Goal: Answer question/provide support: Share knowledge or assist other users

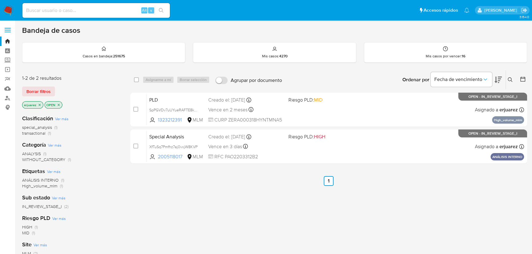
click at [70, 15] on div "Alt s" at bounding box center [95, 10] width 147 height 15
click at [8, 89] on link "Mulan" at bounding box center [36, 89] width 73 height 10
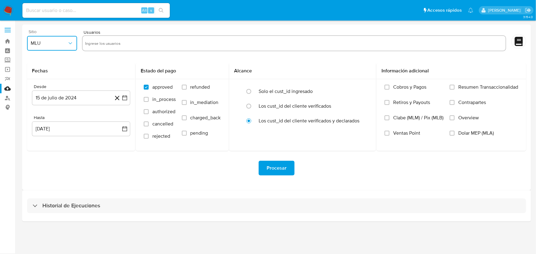
click at [55, 45] on span "MLU" at bounding box center [49, 43] width 37 height 6
click at [55, 132] on div "MLM" at bounding box center [49, 133] width 39 height 15
click at [108, 41] on input "text" at bounding box center [294, 43] width 418 height 10
type input "1323212391"
click at [127, 100] on icon "button" at bounding box center [124, 98] width 5 height 5
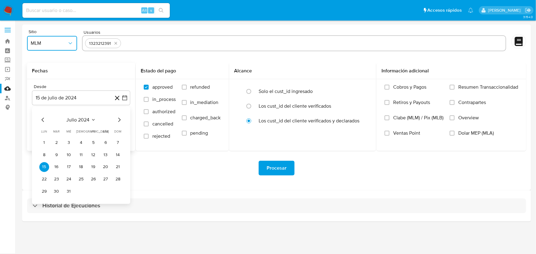
click at [119, 121] on icon "Mes siguiente" at bounding box center [118, 119] width 7 height 7
click at [120, 121] on icon "Mes siguiente" at bounding box center [118, 119] width 7 height 7
click at [120, 123] on icon "Mes siguiente" at bounding box center [118, 119] width 7 height 7
click at [119, 122] on icon "Mes siguiente" at bounding box center [118, 119] width 7 height 7
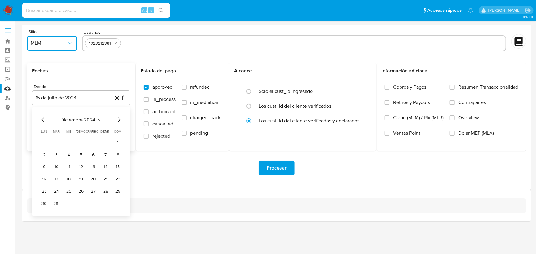
click at [119, 122] on icon "Mes siguiente" at bounding box center [118, 119] width 7 height 7
click at [104, 142] on button "1" at bounding box center [106, 143] width 10 height 10
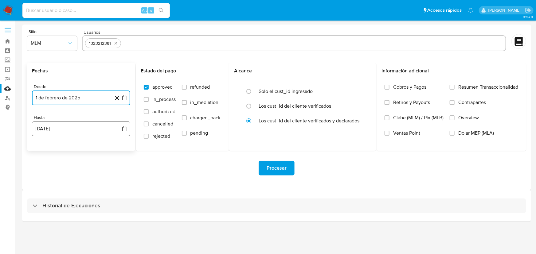
drag, startPoint x: 123, startPoint y: 127, endPoint x: 114, endPoint y: 137, distance: 13.5
click at [123, 127] on icon "button" at bounding box center [125, 129] width 6 height 6
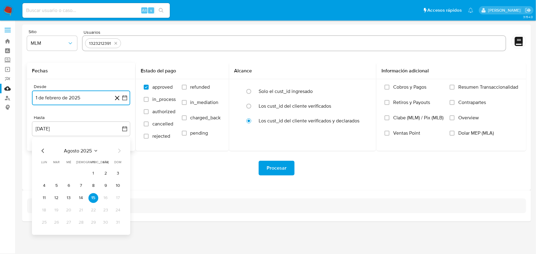
click at [46, 151] on icon "Mes anterior" at bounding box center [42, 150] width 7 height 7
click at [79, 224] on button "31" at bounding box center [81, 223] width 10 height 10
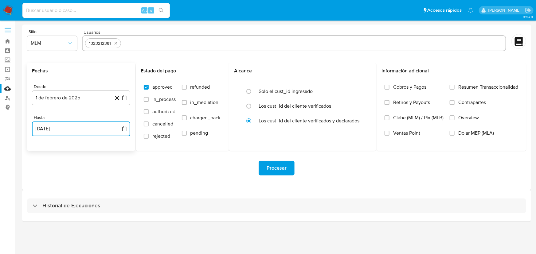
click at [138, 46] on input "text" at bounding box center [313, 43] width 380 height 10
type input "253866848"
drag, startPoint x: 450, startPoint y: 117, endPoint x: 446, endPoint y: 115, distance: 4.6
click at [450, 117] on input "Overview" at bounding box center [452, 117] width 5 height 5
click at [281, 170] on span "Procesar" at bounding box center [277, 169] width 20 height 14
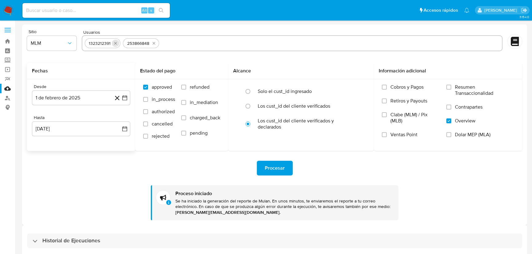
click at [113, 44] on icon "quitar 1323212391" at bounding box center [115, 43] width 5 height 5
click at [114, 44] on icon "quitar 253866848" at bounding box center [115, 43] width 5 height 5
click at [104, 45] on input "text" at bounding box center [292, 43] width 415 height 10
paste input "182338918"
type input "182338918"
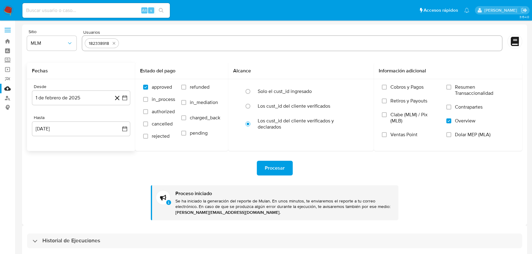
click at [145, 46] on input "text" at bounding box center [310, 43] width 378 height 10
paste input "1864519849"
type input "1864519849"
click at [183, 44] on input "text" at bounding box center [330, 43] width 338 height 10
paste input "238906049"
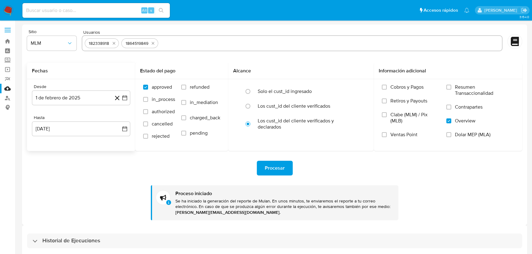
type input "238906049"
drag, startPoint x: 119, startPoint y: 128, endPoint x: 120, endPoint y: 100, distance: 28.0
click at [118, 103] on div "Desde 1 de febrero de 2025 1-02-2025 Hasta 31 de julio de 2025 31-07-2025" at bounding box center [81, 115] width 108 height 72
click at [123, 98] on icon "button" at bounding box center [124, 98] width 5 height 5
click at [117, 120] on icon "Mes siguiente" at bounding box center [118, 119] width 7 height 7
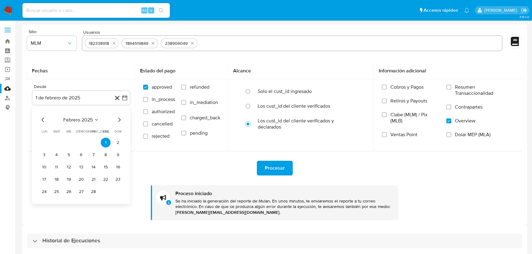
click at [118, 120] on icon "Mes siguiente" at bounding box center [118, 119] width 7 height 7
click at [59, 141] on button "1" at bounding box center [57, 143] width 10 height 10
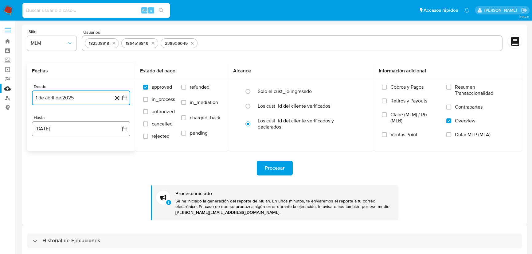
click at [125, 127] on icon "button" at bounding box center [125, 129] width 6 height 6
click at [41, 151] on icon "Mes anterior" at bounding box center [42, 150] width 7 height 7
click at [83, 222] on button "31" at bounding box center [81, 223] width 10 height 10
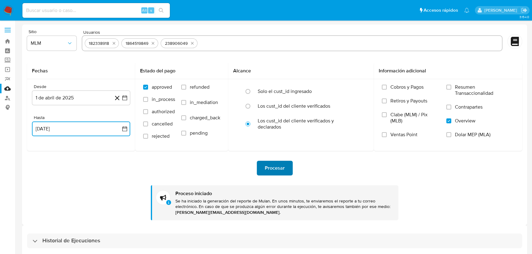
click at [268, 167] on span "Procesar" at bounding box center [275, 169] width 20 height 14
click at [111, 43] on button "quitar 182338918" at bounding box center [113, 43] width 7 height 7
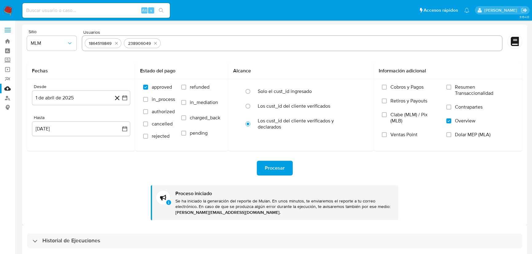
click at [111, 43] on div "1864519849" at bounding box center [100, 44] width 28 height 6
click at [115, 44] on icon "quitar 1864519849" at bounding box center [116, 43] width 5 height 5
click at [116, 43] on icon "quitar 238906049" at bounding box center [116, 43] width 5 height 5
click at [122, 42] on input "text" at bounding box center [292, 43] width 415 height 10
paste input "2560845043"
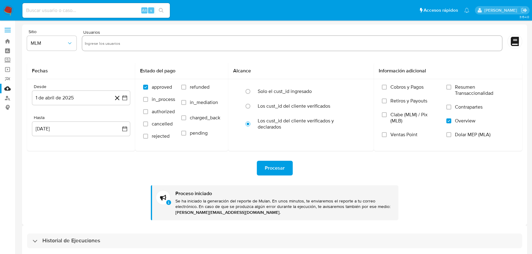
type input "2560845043"
click at [124, 97] on icon "button" at bounding box center [125, 98] width 6 height 6
click at [117, 120] on icon "Mes siguiente" at bounding box center [118, 119] width 7 height 7
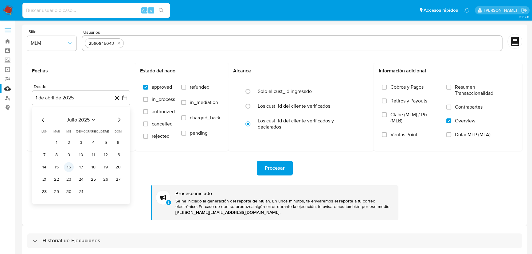
click at [68, 165] on button "16" at bounding box center [69, 167] width 10 height 10
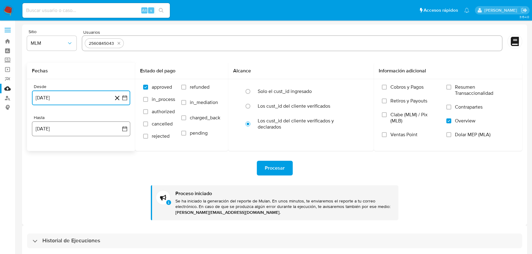
click at [120, 127] on button "15 de agosto de 2025" at bounding box center [81, 129] width 98 height 15
click at [45, 151] on icon "Mes anterior" at bounding box center [42, 150] width 7 height 7
click at [80, 219] on button "31" at bounding box center [81, 223] width 10 height 10
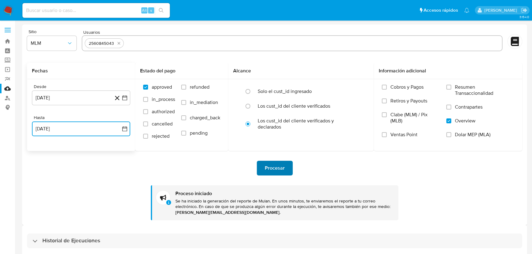
click at [281, 169] on span "Procesar" at bounding box center [275, 169] width 20 height 14
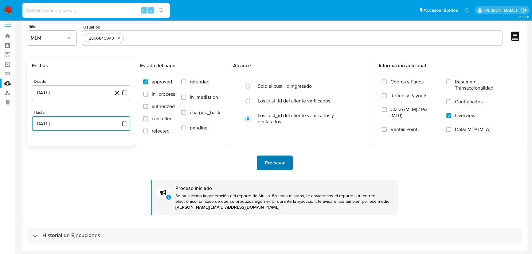
scroll to position [6, 0]
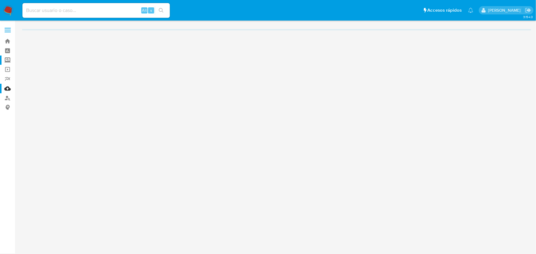
click at [8, 58] on label "Screening" at bounding box center [36, 61] width 73 height 10
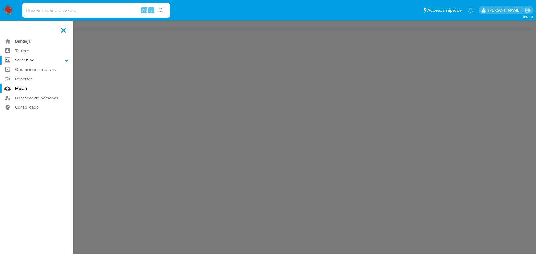
click at [0, 0] on input "Screening" at bounding box center [0, 0] width 0 height 0
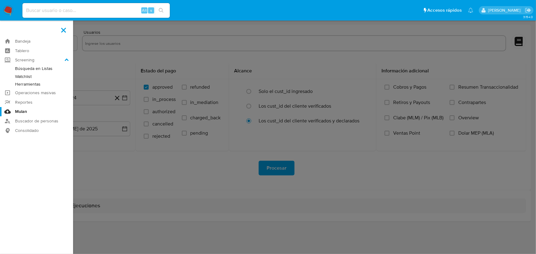
click at [35, 83] on link "Herramientas" at bounding box center [36, 84] width 73 height 8
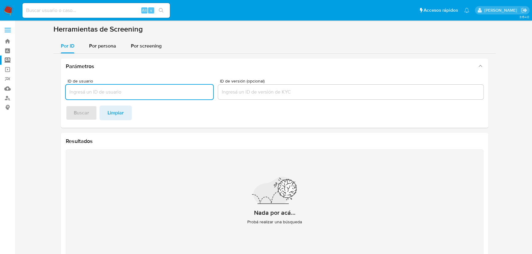
drag, startPoint x: 105, startPoint y: 47, endPoint x: 105, endPoint y: 57, distance: 9.8
click at [105, 47] on span "Por persona" at bounding box center [102, 45] width 27 height 7
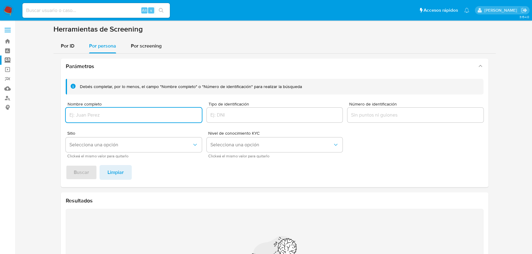
click at [87, 114] on input "Nombre completo" at bounding box center [134, 115] width 136 height 8
type input "EMILY MARIA JIMENEZ BRITO"
click at [86, 174] on span "Buscar" at bounding box center [81, 173] width 15 height 14
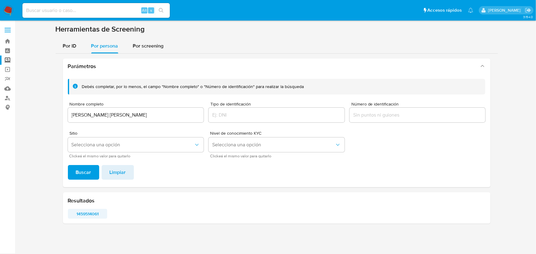
click at [85, 216] on span "1459514061" at bounding box center [87, 214] width 31 height 9
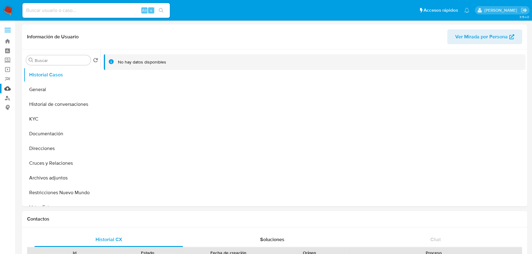
select select "10"
click at [42, 91] on button "General" at bounding box center [60, 89] width 72 height 15
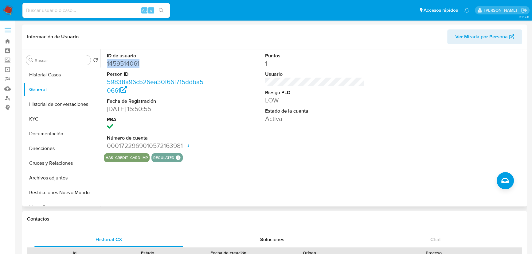
drag, startPoint x: 145, startPoint y: 67, endPoint x: 105, endPoint y: 64, distance: 39.4
click at [105, 64] on div "ID de usuario 1459514061 Person ID 59838a96cb26ea30f66f715ddba50661 Fecha de Re…" at bounding box center [156, 101] width 105 height 104
copy dd "1459514061"
click at [38, 112] on button "KYC" at bounding box center [60, 119] width 72 height 15
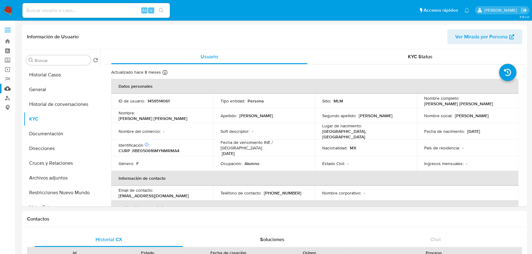
drag, startPoint x: 37, startPoint y: 89, endPoint x: 5, endPoint y: 91, distance: 32.6
click at [39, 89] on button "General" at bounding box center [62, 89] width 77 height 15
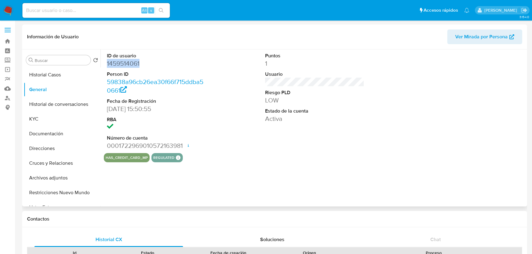
drag, startPoint x: 156, startPoint y: 64, endPoint x: 101, endPoint y: 63, distance: 54.4
click at [101, 63] on div "ID de usuario 1459514061 Person ID 59838a96cb26ea30f66f715ddba50661 Fecha de Re…" at bounding box center [312, 127] width 425 height 157
copy dd "1459514061"
drag, startPoint x: 44, startPoint y: 117, endPoint x: 49, endPoint y: 117, distance: 4.9
click at [44, 117] on button "KYC" at bounding box center [60, 119] width 72 height 15
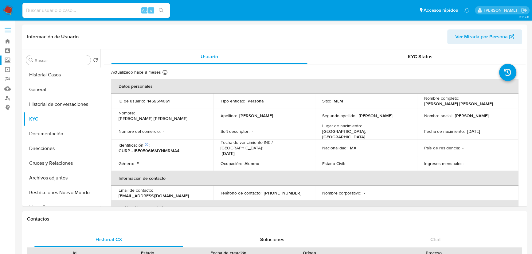
click at [8, 58] on label "Screening" at bounding box center [36, 61] width 73 height 10
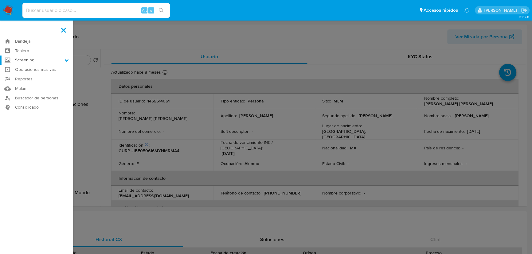
click at [0, 0] on input "Screening" at bounding box center [0, 0] width 0 height 0
click at [40, 85] on link "Herramientas" at bounding box center [36, 84] width 73 height 8
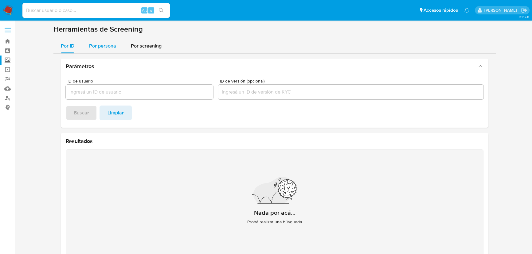
click at [97, 51] on div "Por persona" at bounding box center [102, 46] width 27 height 15
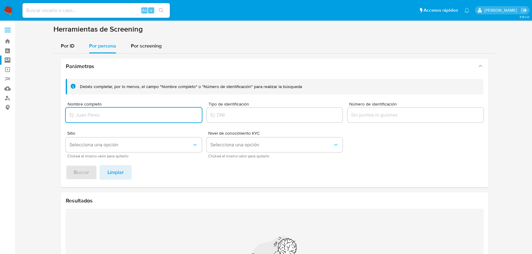
click at [82, 112] on div at bounding box center [134, 115] width 136 height 15
click at [82, 115] on input "Nombre completo" at bounding box center [134, 115] width 136 height 8
click at [72, 108] on div at bounding box center [134, 115] width 136 height 15
click at [75, 117] on input "Nombre completo" at bounding box center [134, 115] width 136 height 8
click at [82, 175] on span "Buscar" at bounding box center [81, 173] width 15 height 14
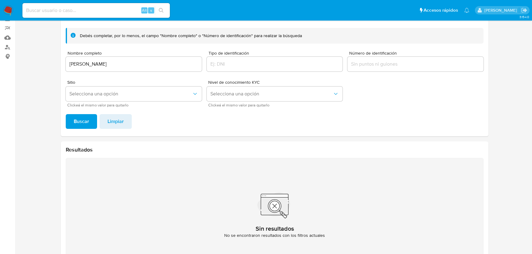
scroll to position [20, 0]
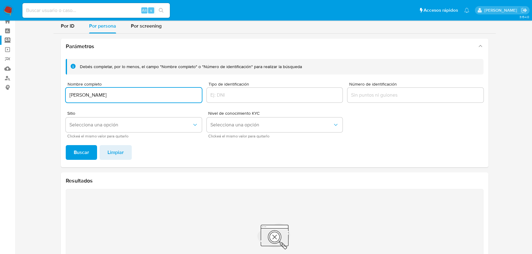
drag, startPoint x: 70, startPoint y: 92, endPoint x: 40, endPoint y: 93, distance: 30.1
click at [38, 92] on section at bounding box center [274, 156] width 505 height 302
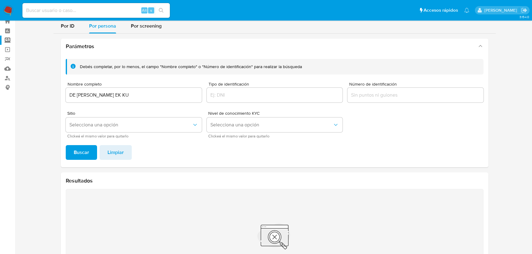
click at [83, 152] on span "Buscar" at bounding box center [81, 153] width 15 height 14
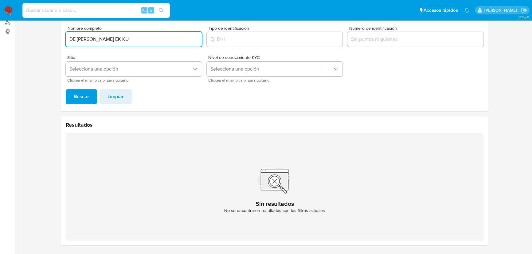
click at [77, 41] on input "DE PALOMA GUADALUPE EK KU" at bounding box center [134, 39] width 136 height 8
click at [85, 95] on span "Buscar" at bounding box center [81, 97] width 15 height 14
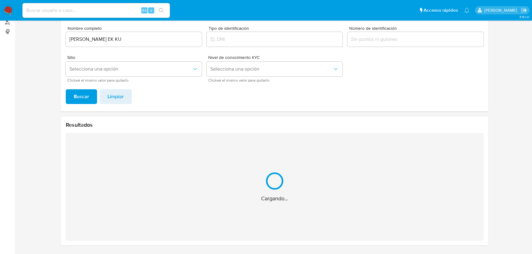
scroll to position [0, 0]
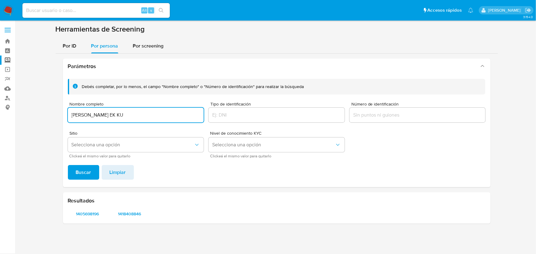
drag, startPoint x: 147, startPoint y: 116, endPoint x: 57, endPoint y: 116, distance: 90.3
click at [57, 116] on div "Parámetros Debés completar, por lo menos, el campo "Nombre completo" o "Número …" at bounding box center [277, 141] width 442 height 175
click at [83, 173] on span "Buscar" at bounding box center [83, 173] width 15 height 14
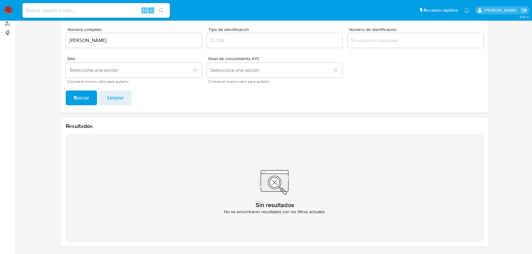
scroll to position [76, 0]
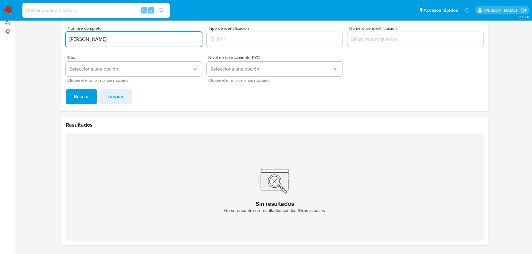
drag, startPoint x: 165, startPoint y: 36, endPoint x: 105, endPoint y: 103, distance: 89.6
click at [57, 36] on div "Parámetros Debés completar, por lo menos, el campo "Nombre completo" o "Número …" at bounding box center [274, 114] width 442 height 273
click at [76, 98] on span "Buscar" at bounding box center [81, 97] width 15 height 14
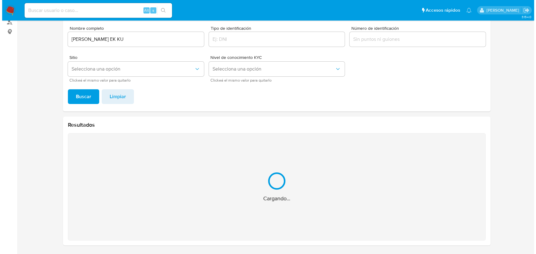
scroll to position [0, 0]
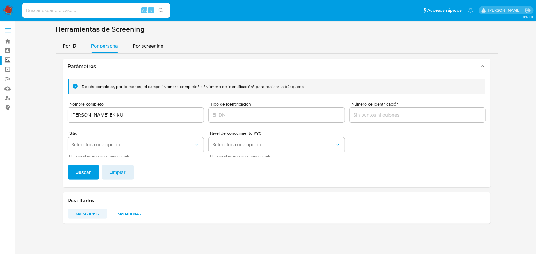
click at [96, 213] on span "1405698196" at bounding box center [87, 214] width 31 height 9
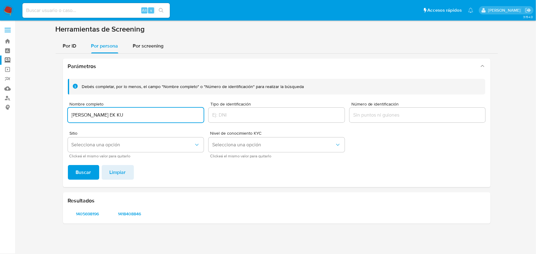
drag, startPoint x: 61, startPoint y: 115, endPoint x: 64, endPoint y: 128, distance: 12.9
click at [42, 116] on section at bounding box center [276, 127] width 509 height 204
type input "EMILY MARIA JIMENEZ BRITO"
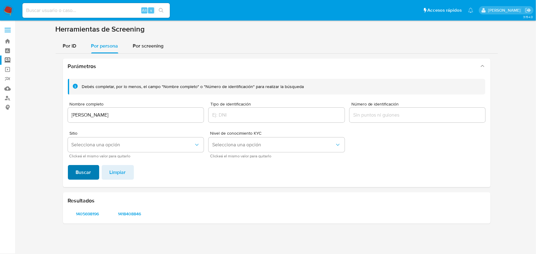
click at [85, 173] on span "Buscar" at bounding box center [83, 173] width 15 height 14
click at [90, 216] on span "1459514061" at bounding box center [87, 214] width 31 height 9
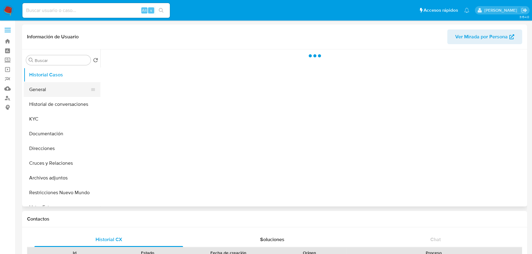
click at [44, 90] on button "General" at bounding box center [60, 89] width 72 height 15
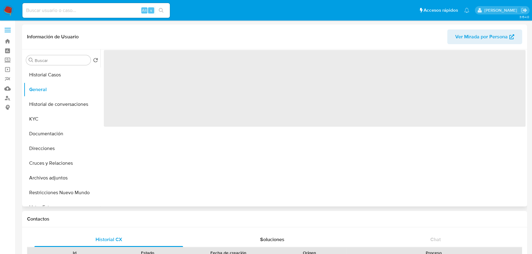
select select "10"
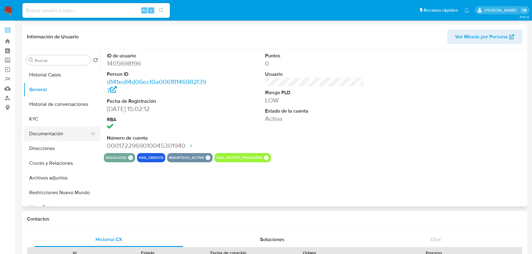
click at [67, 136] on button "Documentación" at bounding box center [60, 134] width 72 height 15
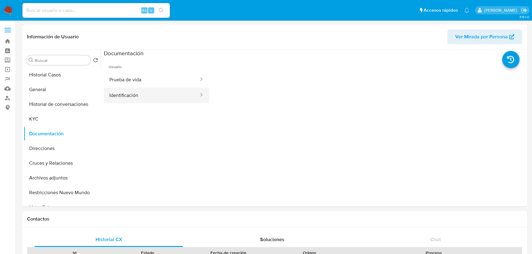
click at [134, 100] on button "Identificación" at bounding box center [152, 96] width 96 height 16
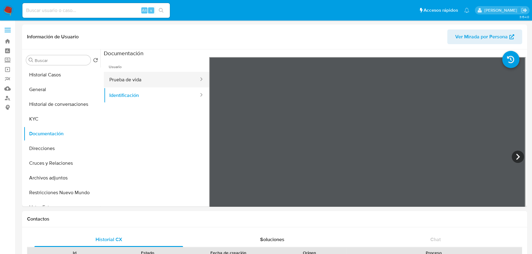
click at [141, 79] on button "Prueba de vida" at bounding box center [152, 80] width 96 height 16
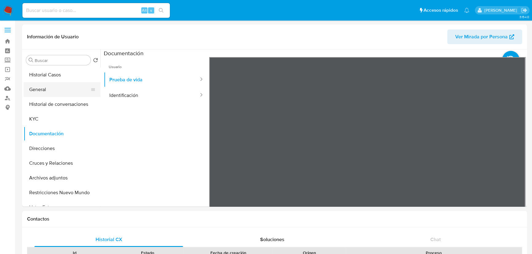
drag, startPoint x: 43, startPoint y: 85, endPoint x: 46, endPoint y: 88, distance: 4.0
click at [43, 85] on button "General" at bounding box center [60, 89] width 72 height 15
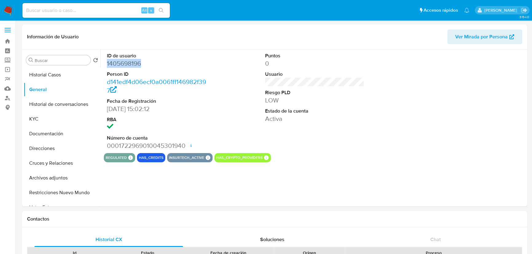
drag, startPoint x: 147, startPoint y: 67, endPoint x: 101, endPoint y: 67, distance: 46.1
click at [101, 67] on div "ID de usuario 1405698196 Person ID d141edf4d06ecf0a0061ff146982f397 Fecha de Re…" at bounding box center [312, 127] width 425 height 157
copy dd "1405698196"
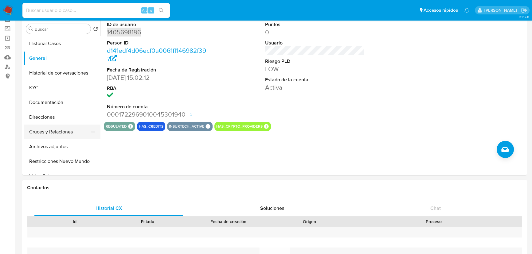
scroll to position [28, 0]
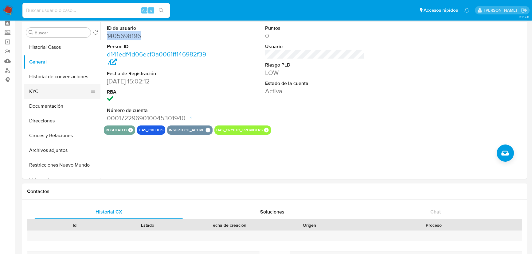
click at [45, 97] on button "KYC" at bounding box center [60, 91] width 72 height 15
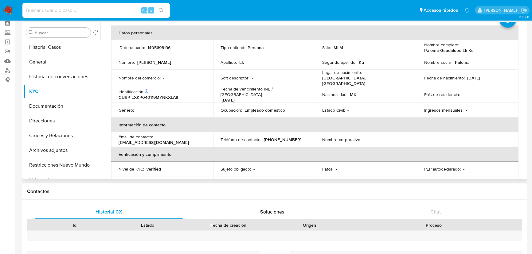
scroll to position [23, 0]
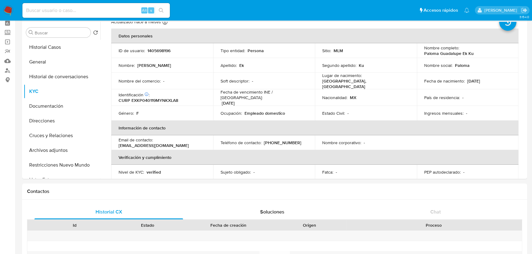
drag, startPoint x: 7, startPoint y: 33, endPoint x: 22, endPoint y: 37, distance: 15.5
click at [7, 33] on label "Screening" at bounding box center [36, 33] width 73 height 10
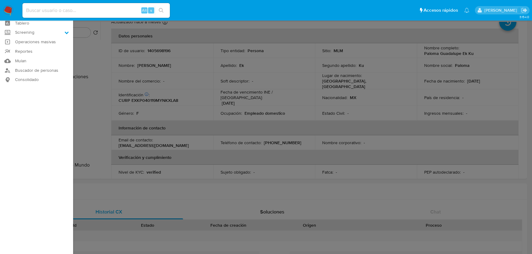
click at [0, 0] on input "Screening" at bounding box center [0, 0] width 0 height 0
click at [38, 59] on link "Herramientas" at bounding box center [36, 57] width 73 height 8
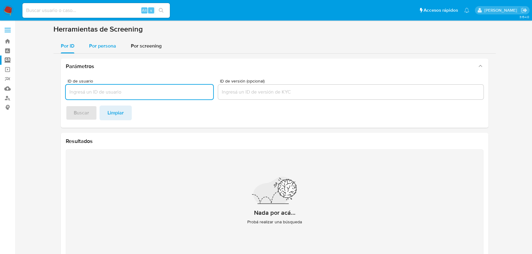
click at [112, 47] on span "Por persona" at bounding box center [102, 45] width 27 height 7
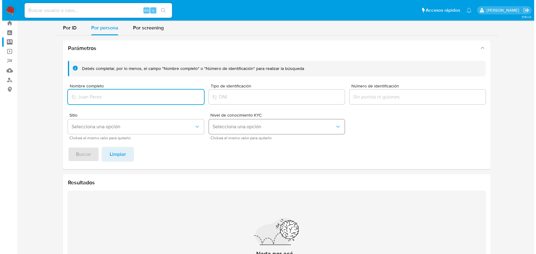
scroll to position [28, 0]
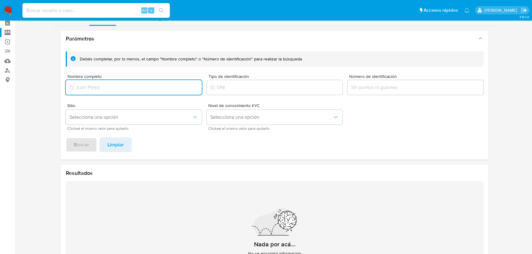
click at [378, 86] on input "Número de identificación" at bounding box center [415, 88] width 136 height 8
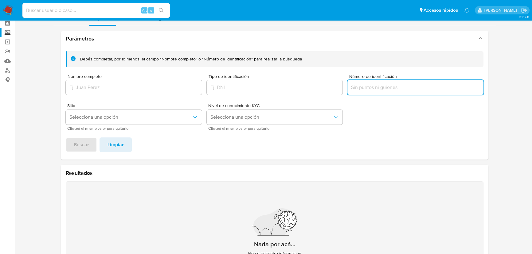
click at [246, 86] on input "Tipo de identificación" at bounding box center [275, 88] width 136 height 8
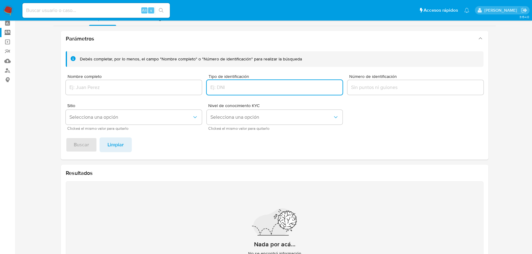
drag, startPoint x: 221, startPoint y: 89, endPoint x: 384, endPoint y: 88, distance: 163.4
click at [381, 88] on div "Debés completar, por lo menos, el campo "Nombre completo" o "Número de identifi…" at bounding box center [275, 90] width 418 height 79
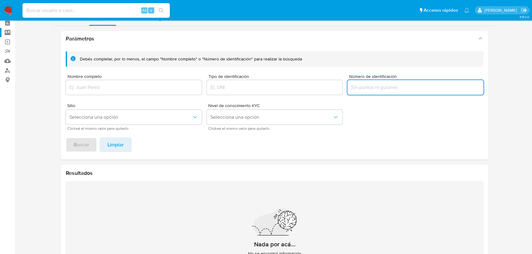
drag, startPoint x: 397, startPoint y: 86, endPoint x: 261, endPoint y: 86, distance: 135.4
click at [261, 86] on div "Debés completar, por lo menos, el campo "Nombre completo" o "Número de identifi…" at bounding box center [275, 90] width 418 height 79
click at [272, 113] on button "Selecciona una opción" at bounding box center [275, 117] width 136 height 15
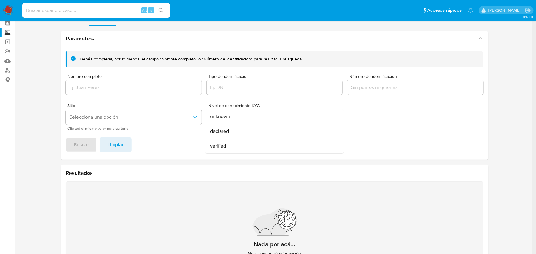
drag, startPoint x: 431, startPoint y: 129, endPoint x: 420, endPoint y: 130, distance: 10.8
click at [427, 129] on div "Debés completar, por lo menos, el campo "Nombre completo" o "Número de identifi…" at bounding box center [275, 90] width 418 height 79
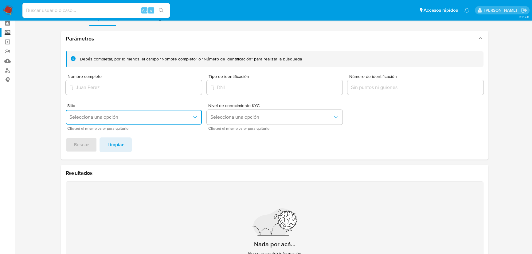
click at [162, 116] on span "Selecciona una opción" at bounding box center [130, 117] width 123 height 6
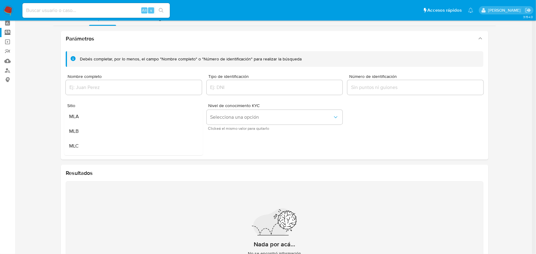
click at [275, 153] on div "Debés completar, por lo menos, el campo "Nombre completo" o "Número de identifi…" at bounding box center [275, 102] width 428 height 113
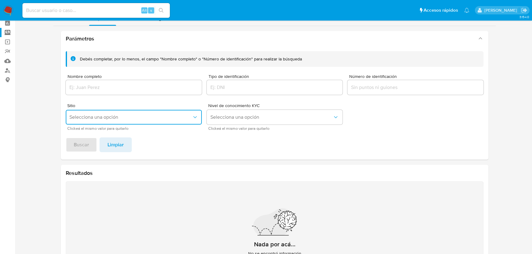
click at [148, 121] on button "Selecciona una opción" at bounding box center [134, 117] width 136 height 15
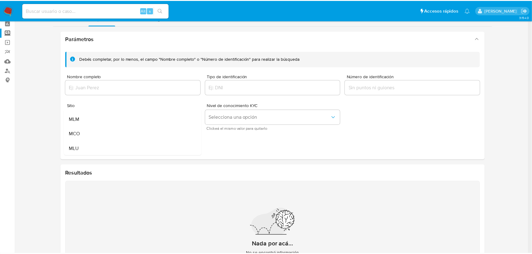
scroll to position [42, 0]
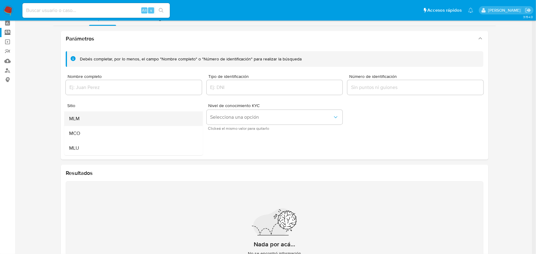
click at [82, 121] on div "MLM" at bounding box center [131, 118] width 125 height 15
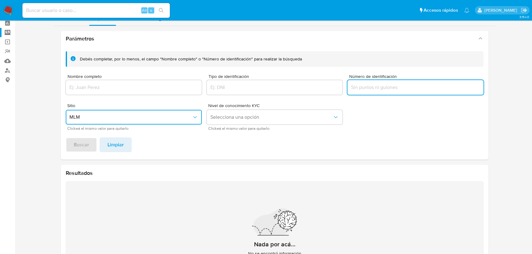
click at [365, 84] on input "Número de identificación" at bounding box center [415, 88] width 136 height 8
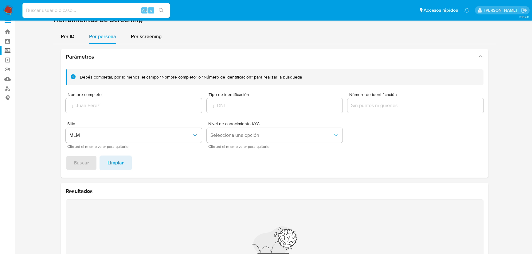
scroll to position [0, 0]
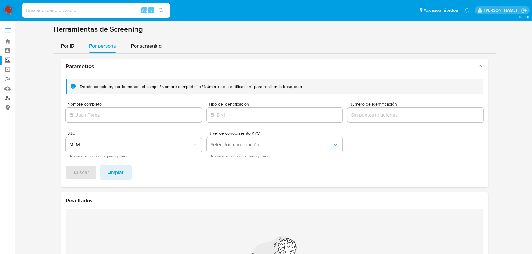
click at [10, 98] on link "Buscador de personas" at bounding box center [36, 98] width 73 height 10
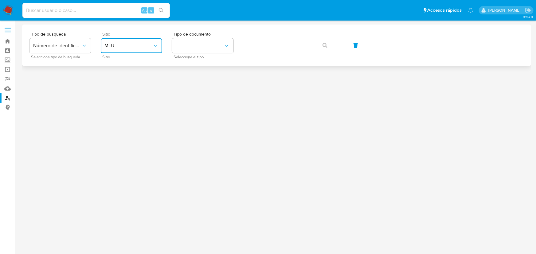
click at [144, 48] on span "MLU" at bounding box center [128, 46] width 48 height 6
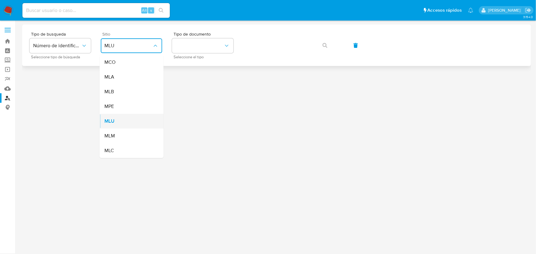
click at [123, 120] on div "MLU" at bounding box center [129, 121] width 50 height 15
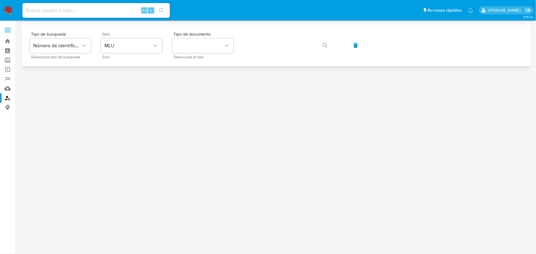
drag, startPoint x: 171, startPoint y: 129, endPoint x: 184, endPoint y: 106, distance: 26.7
click at [171, 128] on div at bounding box center [276, 138] width 509 height 226
click at [220, 42] on button "identificationType" at bounding box center [202, 45] width 61 height 15
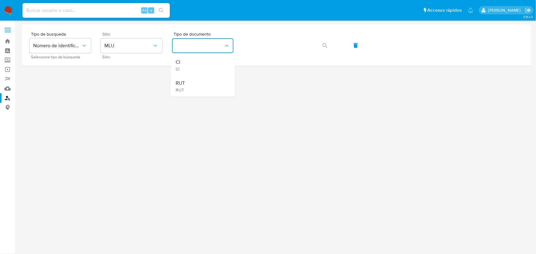
click at [103, 102] on div at bounding box center [276, 138] width 509 height 226
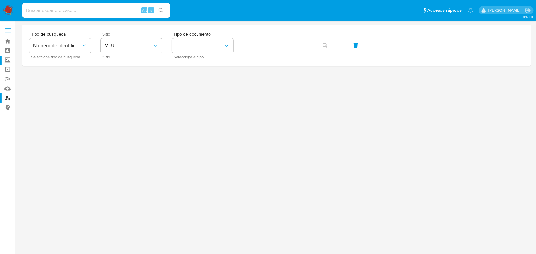
click at [7, 58] on label "Screening" at bounding box center [36, 61] width 73 height 10
click at [0, 0] on input "Screening" at bounding box center [0, 0] width 0 height 0
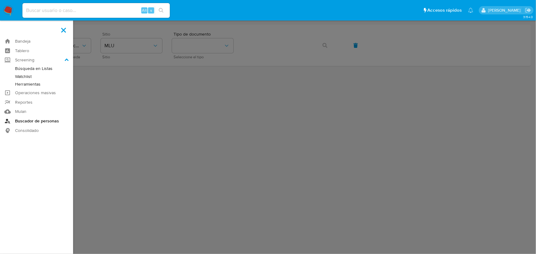
click at [30, 121] on link "Buscador de personas" at bounding box center [36, 121] width 73 height 10
click at [170, 135] on label at bounding box center [268, 127] width 536 height 254
click at [0, 0] on input "checkbox" at bounding box center [0, 0] width 0 height 0
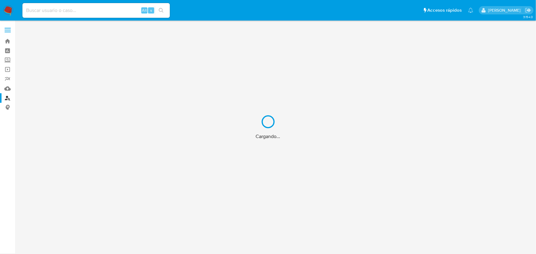
click at [6, 99] on div "Cargando..." at bounding box center [268, 127] width 536 height 254
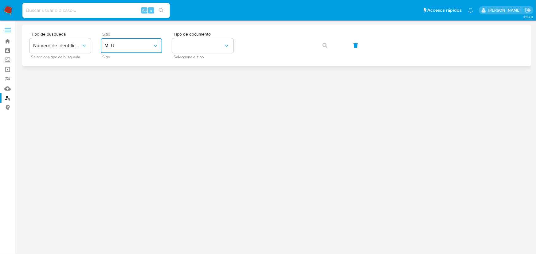
click at [144, 48] on span "MLU" at bounding box center [128, 46] width 48 height 6
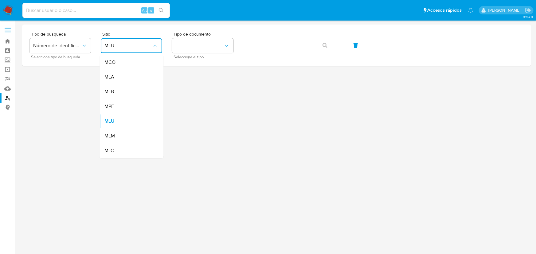
drag, startPoint x: 119, startPoint y: 135, endPoint x: 197, endPoint y: 72, distance: 100.1
click at [121, 134] on div "MLM" at bounding box center [129, 136] width 50 height 15
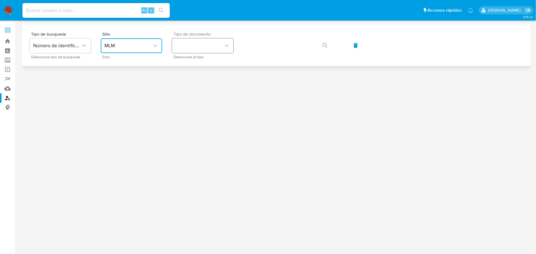
click at [203, 44] on button "identificationType" at bounding box center [202, 45] width 61 height 15
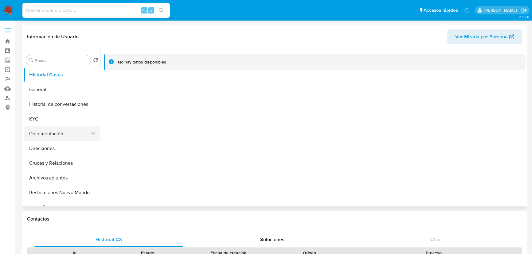
select select "10"
click at [37, 124] on button "KYC" at bounding box center [60, 119] width 72 height 15
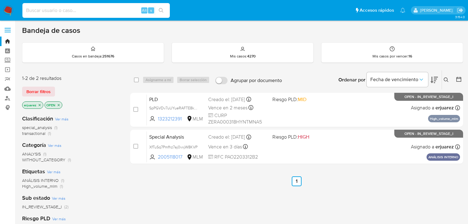
click at [45, 8] on input at bounding box center [95, 10] width 147 height 8
paste input "1818154030"
type input "1818154030"
click at [162, 7] on button "search-icon" at bounding box center [161, 10] width 13 height 9
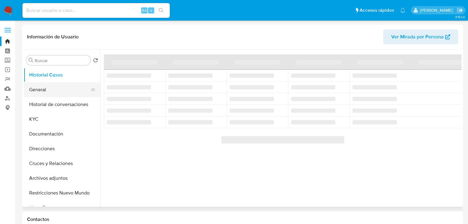
click at [42, 88] on button "General" at bounding box center [60, 89] width 72 height 15
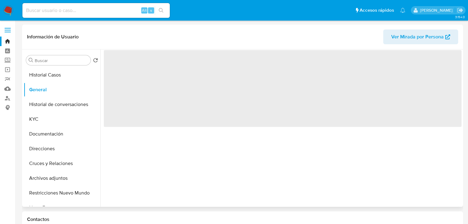
select select "10"
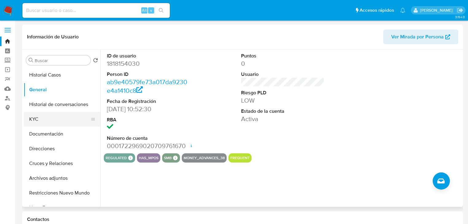
click at [43, 120] on button "KYC" at bounding box center [60, 119] width 72 height 15
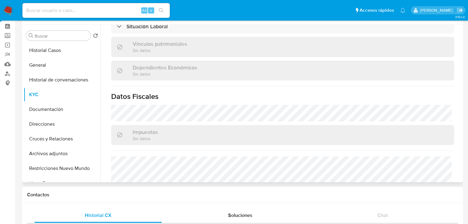
scroll to position [333, 0]
click at [42, 64] on button "General" at bounding box center [60, 65] width 72 height 15
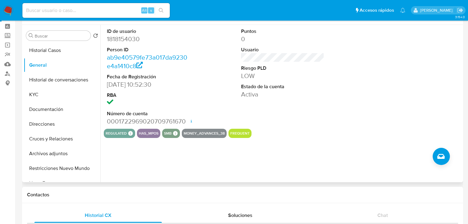
scroll to position [49, 0]
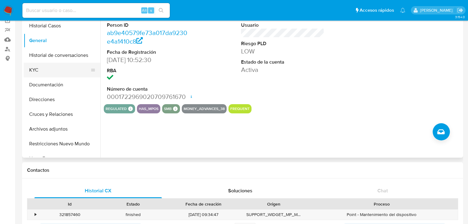
click at [41, 72] on button "KYC" at bounding box center [60, 70] width 72 height 15
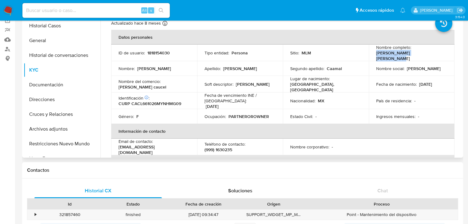
drag, startPoint x: 377, startPoint y: 54, endPoint x: 358, endPoint y: 57, distance: 18.4
click at [438, 57] on div "Nombre completo : Ligia Arminda Chan Caamal" at bounding box center [411, 53] width 71 height 17
copy p "Ligia Arminda Chan Caamal"
click at [39, 39] on button "General" at bounding box center [60, 40] width 72 height 15
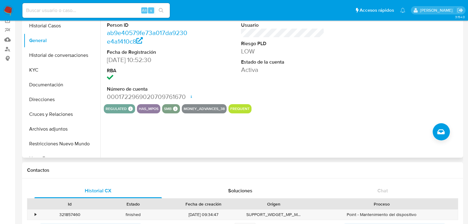
scroll to position [25, 0]
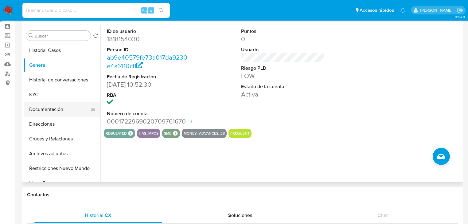
drag, startPoint x: 47, startPoint y: 105, endPoint x: 70, endPoint y: 105, distance: 23.3
click at [48, 106] on button "Documentación" at bounding box center [60, 109] width 72 height 15
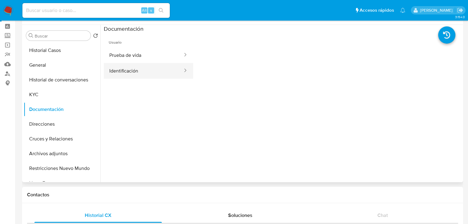
drag, startPoint x: 139, startPoint y: 54, endPoint x: 188, endPoint y: 65, distance: 49.5
click at [140, 54] on button "Prueba de vida" at bounding box center [144, 55] width 80 height 16
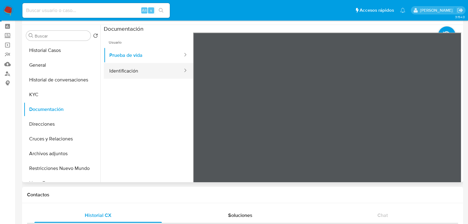
click at [132, 69] on button "Identificación" at bounding box center [144, 71] width 80 height 16
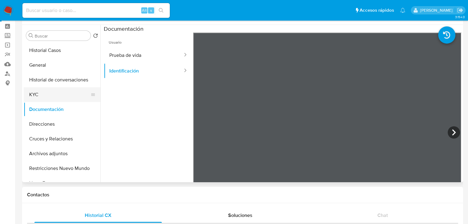
click at [38, 89] on button "KYC" at bounding box center [60, 94] width 72 height 15
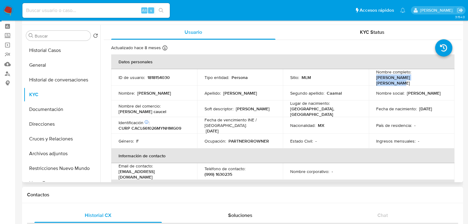
drag, startPoint x: 375, startPoint y: 80, endPoint x: 438, endPoint y: 79, distance: 63.6
click at [438, 79] on div "Nombre completo : Ligia Arminda Chan Caamal" at bounding box center [411, 77] width 71 height 17
copy p "Ligia Arminda Chan Caamal"
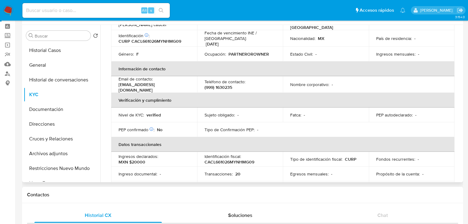
scroll to position [38, 0]
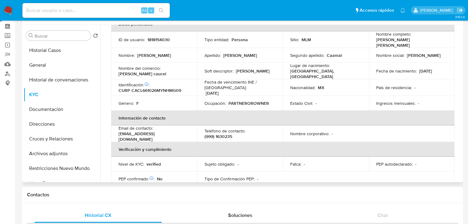
drag, startPoint x: 305, startPoint y: 65, endPoint x: 293, endPoint y: 63, distance: 12.1
click at [305, 65] on p "Lugar de nacimiento :" at bounding box center [310, 66] width 40 height 6
click at [56, 12] on input at bounding box center [95, 10] width 147 height 8
paste input "1405698196"
type input "1405698196"
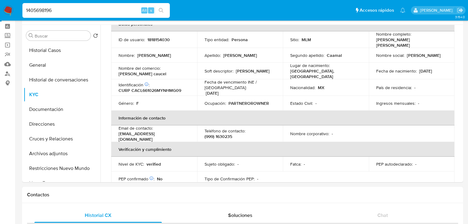
click at [158, 11] on button "search-icon" at bounding box center [161, 10] width 13 height 9
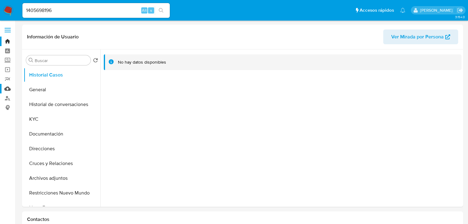
select select "10"
click at [46, 90] on button "General" at bounding box center [60, 89] width 72 height 15
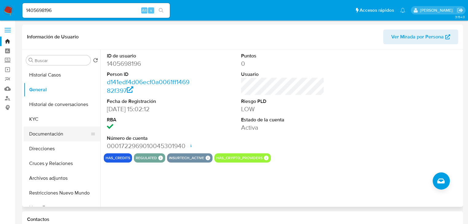
drag, startPoint x: 40, startPoint y: 120, endPoint x: 92, endPoint y: 127, distance: 52.3
click at [41, 120] on button "KYC" at bounding box center [62, 119] width 77 height 15
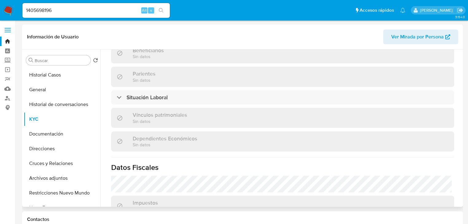
scroll to position [216, 0]
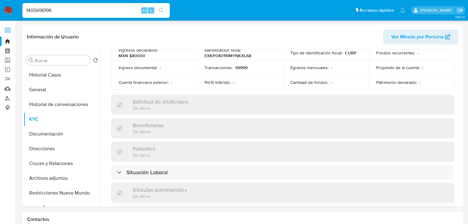
drag, startPoint x: 57, startPoint y: 12, endPoint x: 143, endPoint y: 15, distance: 85.5
click at [1, 8] on nav "Pausado Ver notificaciones 1405698196 Alt s Accesos rápidos Presiona las siguie…" at bounding box center [234, 10] width 468 height 21
paste input "219917771"
type input "219917771"
click at [160, 9] on icon "search-icon" at bounding box center [161, 10] width 5 height 5
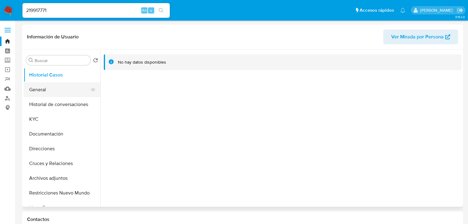
click at [32, 91] on button "General" at bounding box center [60, 89] width 72 height 15
select select "10"
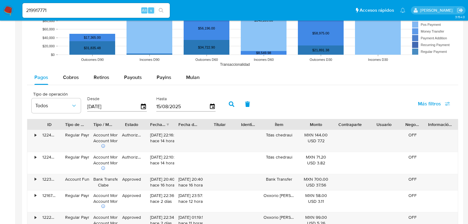
scroll to position [516, 0]
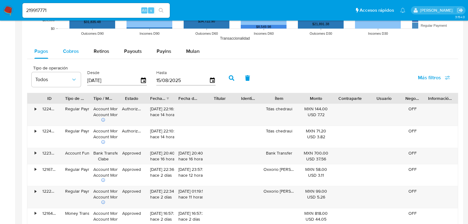
click at [65, 56] on div "Cobros" at bounding box center [71, 51] width 16 height 15
select select "10"
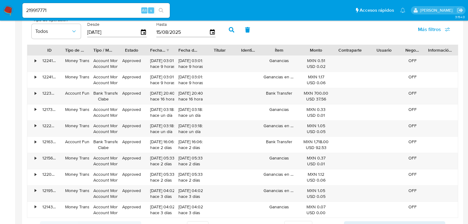
scroll to position [663, 0]
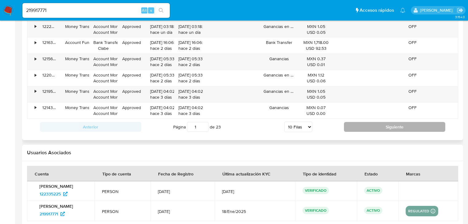
click at [363, 124] on button "Siguiente" at bounding box center [394, 127] width 101 height 10
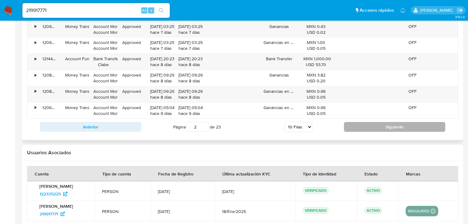
click at [363, 124] on button "Siguiente" at bounding box center [394, 127] width 101 height 10
type input "3"
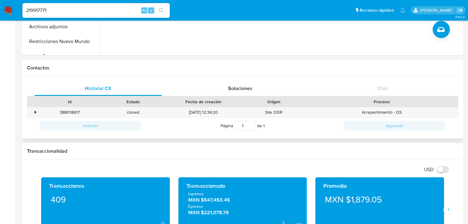
scroll to position [0, 0]
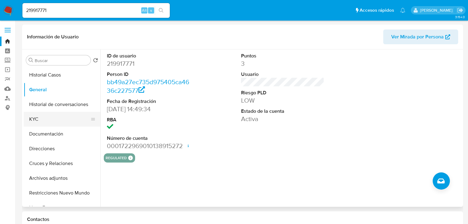
drag, startPoint x: 47, startPoint y: 123, endPoint x: 54, endPoint y: 124, distance: 7.8
click at [46, 123] on button "KYC" at bounding box center [60, 119] width 72 height 15
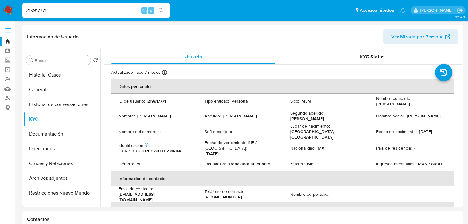
drag, startPoint x: 43, startPoint y: 9, endPoint x: -28, endPoint y: 4, distance: 71.1
paste input "571152840"
type input "571152840"
click at [163, 8] on icon "search-icon" at bounding box center [161, 10] width 5 height 5
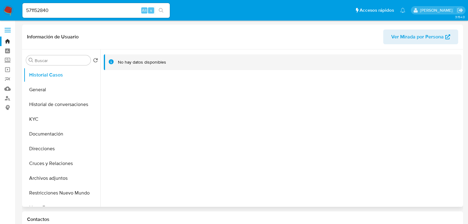
select select "10"
click at [47, 91] on button "General" at bounding box center [60, 89] width 72 height 15
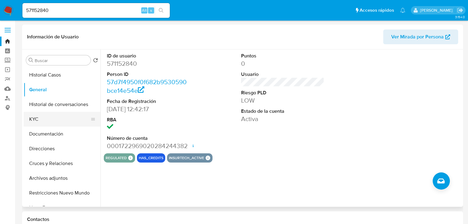
click at [42, 117] on button "KYC" at bounding box center [60, 119] width 72 height 15
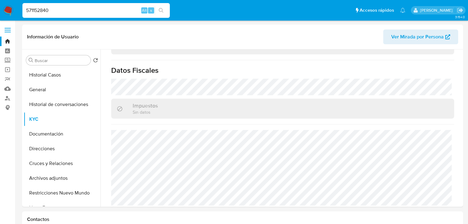
drag, startPoint x: 21, startPoint y: 7, endPoint x: -6, endPoint y: 7, distance: 27.3
paste input "22666378"
drag, startPoint x: 52, startPoint y: 9, endPoint x: 2, endPoint y: 4, distance: 50.0
click at [2, 4] on nav "Pausado Ver notificaciones 226663780 Alt s Accesos rápidos Presiona las siguien…" at bounding box center [234, 10] width 468 height 21
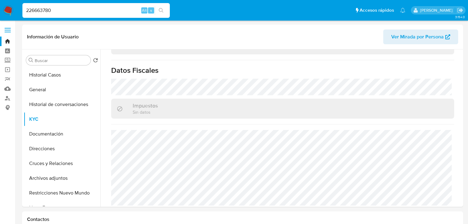
paste input "1405698196"
click at [26, 12] on input "1405698196" at bounding box center [95, 10] width 147 height 8
click at [27, 13] on input "1405698196" at bounding box center [95, 10] width 147 height 8
click at [63, 11] on input "1405698196" at bounding box center [95, 10] width 147 height 8
drag, startPoint x: 168, startPoint y: 8, endPoint x: 164, endPoint y: 8, distance: 3.7
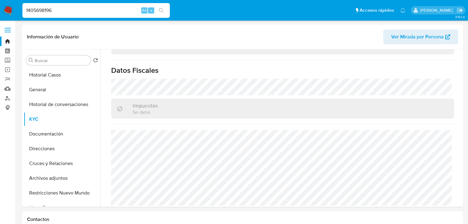
click at [166, 8] on div "1405698196 Alt s" at bounding box center [95, 10] width 147 height 17
type input "1405698196"
click at [162, 8] on icon "search-icon" at bounding box center [161, 10] width 5 height 5
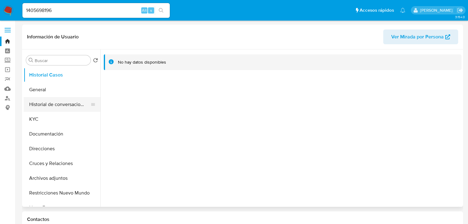
select select "10"
click at [48, 120] on button "KYC" at bounding box center [60, 119] width 72 height 15
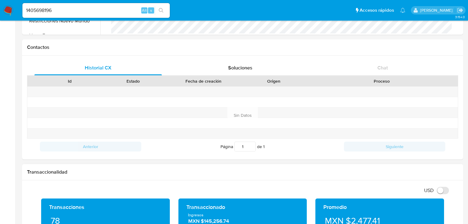
scroll to position [344, 0]
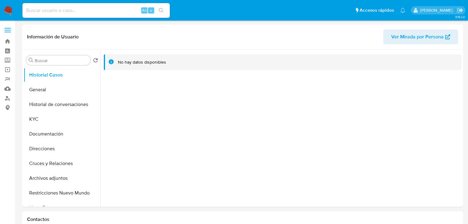
select select "10"
drag, startPoint x: 81, startPoint y: 11, endPoint x: 127, endPoint y: 20, distance: 46.5
click at [81, 11] on input at bounding box center [95, 10] width 147 height 8
paste input "1008759774"
type input "1008759774"
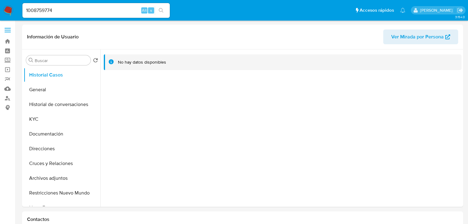
click at [163, 13] on button "search-icon" at bounding box center [161, 10] width 13 height 9
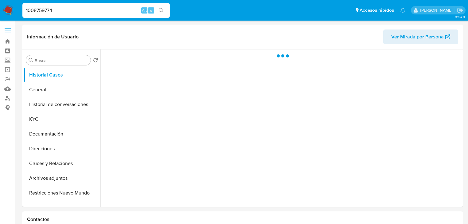
click at [25, 11] on input "1008759774" at bounding box center [95, 10] width 147 height 8
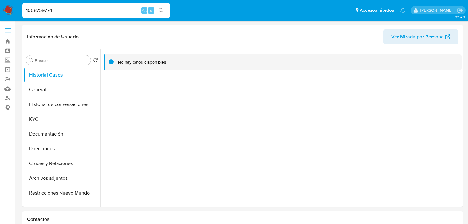
select select "10"
click at [45, 92] on button "General" at bounding box center [60, 89] width 72 height 15
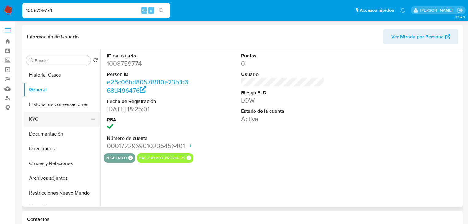
click at [49, 121] on button "KYC" at bounding box center [60, 119] width 72 height 15
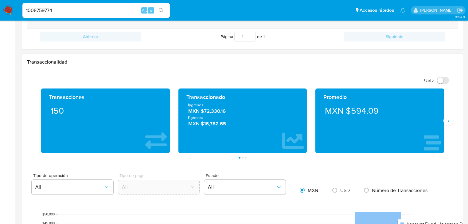
scroll to position [344, 0]
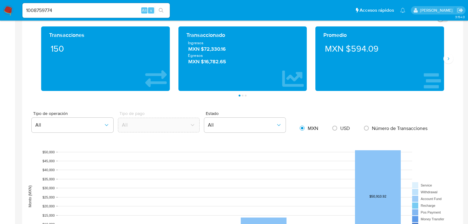
drag, startPoint x: 20, startPoint y: 10, endPoint x: 6, endPoint y: 10, distance: 13.5
click at [6, 10] on nav "Pausado Ver notificaciones 1008759774 Alt s Accesos rápidos Presiona las siguie…" at bounding box center [234, 10] width 468 height 21
paste input "285884811"
type input "1285884811"
click at [164, 8] on button "search-icon" at bounding box center [161, 10] width 13 height 9
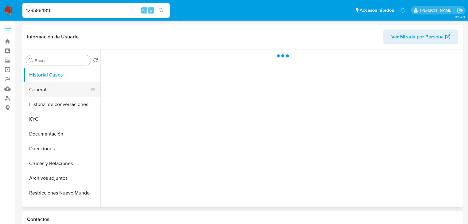
drag, startPoint x: 56, startPoint y: 91, endPoint x: 68, endPoint y: 95, distance: 12.5
click at [57, 92] on button "General" at bounding box center [60, 89] width 72 height 15
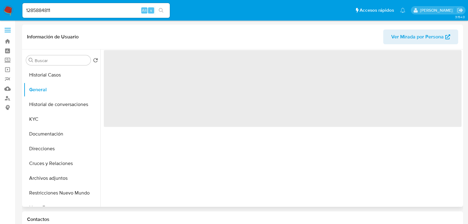
select select "10"
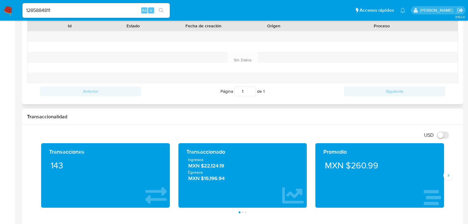
scroll to position [295, 0]
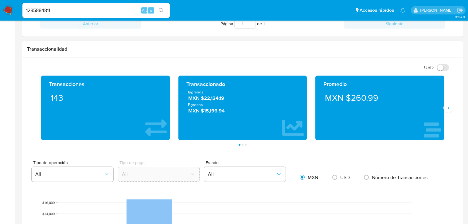
drag, startPoint x: 204, startPoint y: 98, endPoint x: 231, endPoint y: 98, distance: 27.3
click at [231, 98] on span "MXN $22,124.19" at bounding box center [242, 98] width 109 height 7
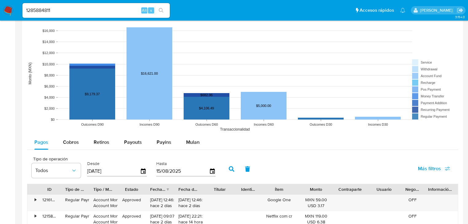
scroll to position [639, 0]
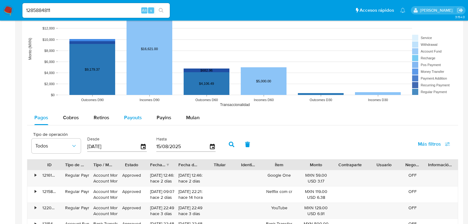
drag, startPoint x: 74, startPoint y: 119, endPoint x: 125, endPoint y: 118, distance: 51.3
click at [75, 119] on span "Cobros" at bounding box center [71, 117] width 16 height 7
select select "10"
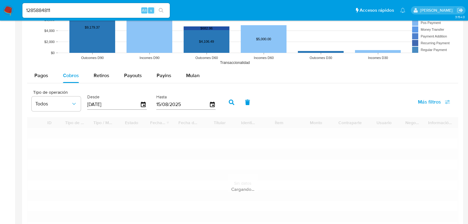
scroll to position [614, 0]
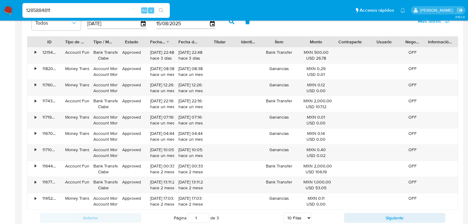
drag, startPoint x: 56, startPoint y: 8, endPoint x: 12, endPoint y: 10, distance: 43.7
click at [4, 8] on nav "Pausado Ver notificaciones 1285884811 Alt s Accesos rápidos Presiona las siguie…" at bounding box center [234, 10] width 468 height 21
paste input "008759774"
type input "1008759774"
click at [161, 8] on icon "search-icon" at bounding box center [161, 10] width 5 height 5
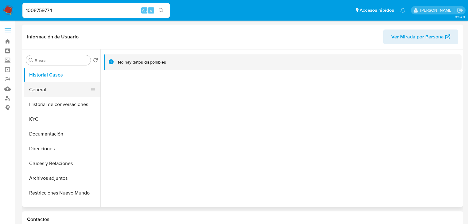
select select "10"
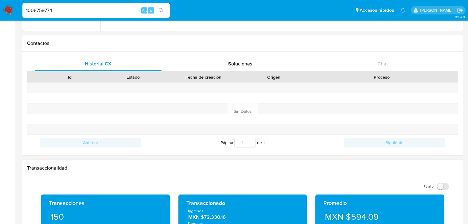
scroll to position [319, 0]
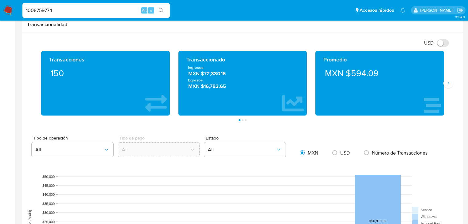
drag, startPoint x: 203, startPoint y: 74, endPoint x: 249, endPoint y: 74, distance: 45.5
click at [249, 74] on span "MXN $72,330.16" at bounding box center [242, 73] width 109 height 7
drag, startPoint x: 62, startPoint y: 9, endPoint x: 4, endPoint y: 11, distance: 57.8
click at [0, 2] on html "Pausado Ver notificaciones 1008759774 Alt s Accesos rápidos Presiona las siguie…" at bounding box center [234, 184] width 468 height 1006
paste input "323212391"
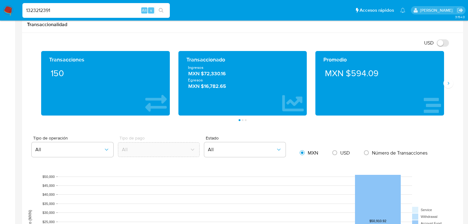
type input "1323212391"
drag, startPoint x: 162, startPoint y: 9, endPoint x: 25, endPoint y: 37, distance: 140.6
click at [157, 9] on button "search-icon" at bounding box center [161, 10] width 13 height 9
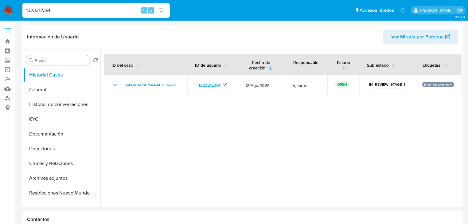
select select "10"
drag, startPoint x: 71, startPoint y: 11, endPoint x: 48, endPoint y: 10, distance: 23.4
paste input "55302760"
type input "155302760"
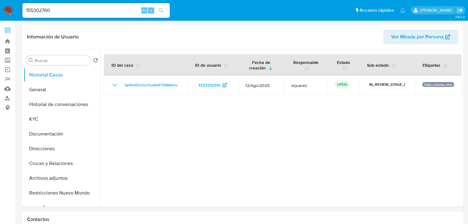
click at [162, 10] on icon "search-icon" at bounding box center [161, 10] width 5 height 5
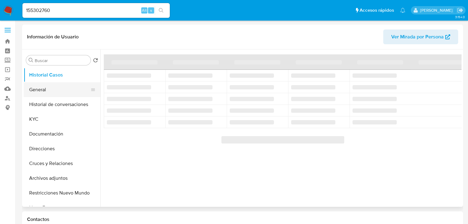
click at [41, 88] on button "General" at bounding box center [60, 89] width 72 height 15
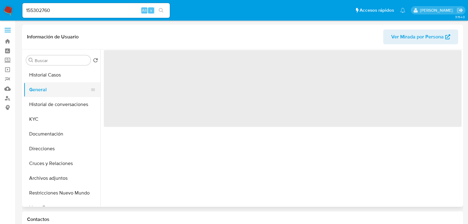
select select "10"
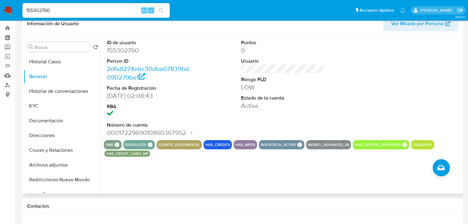
scroll to position [25, 0]
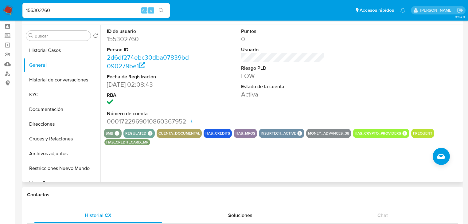
drag, startPoint x: 28, startPoint y: 94, endPoint x: 102, endPoint y: 107, distance: 75.2
click at [28, 94] on button "KYC" at bounding box center [62, 94] width 77 height 15
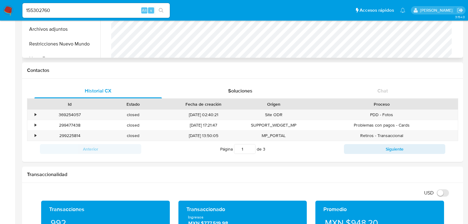
scroll to position [295, 0]
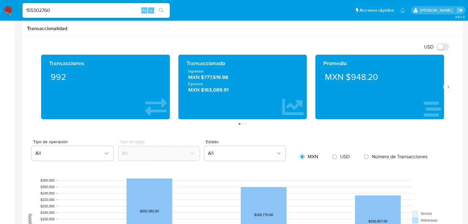
drag, startPoint x: 205, startPoint y: 79, endPoint x: 222, endPoint y: 84, distance: 17.5
click at [222, 84] on div "Ingresos MXN $777,519.98 Egresos MXN $163,089.91" at bounding box center [242, 80] width 119 height 25
drag, startPoint x: 288, startPoint y: 34, endPoint x: 266, endPoint y: 32, distance: 22.3
click at [288, 35] on div "Transaccionalidad" at bounding box center [242, 29] width 441 height 16
drag, startPoint x: 207, startPoint y: 78, endPoint x: 227, endPoint y: 80, distance: 19.4
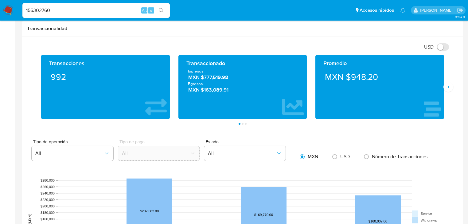
click at [227, 80] on span "MXN $777,519.98" at bounding box center [242, 77] width 109 height 7
drag, startPoint x: 204, startPoint y: 77, endPoint x: 3, endPoint y: 121, distance: 205.9
click at [251, 79] on span "MXN $777,519.98" at bounding box center [242, 77] width 109 height 7
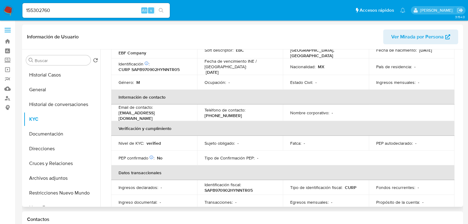
scroll to position [0, 0]
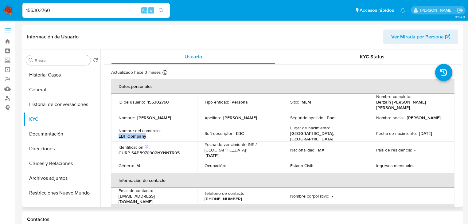
drag, startPoint x: 118, startPoint y: 134, endPoint x: 206, endPoint y: 122, distance: 89.0
click at [169, 134] on div "Nombre del comercio : EBF Company" at bounding box center [154, 133] width 71 height 11
copy p "EBF Company"
drag, startPoint x: 20, startPoint y: 7, endPoint x: 41, endPoint y: 8, distance: 20.9
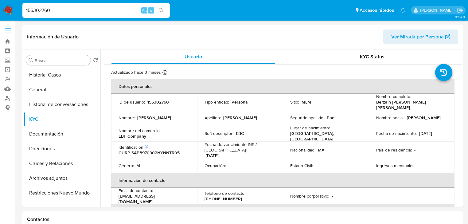
paste input "76365418"
type input "176365418"
click at [162, 10] on icon "search-icon" at bounding box center [161, 10] width 5 height 5
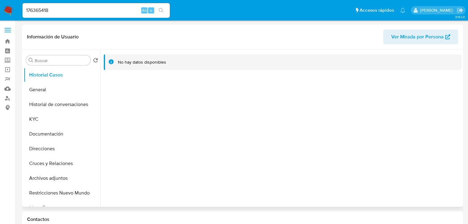
select select "10"
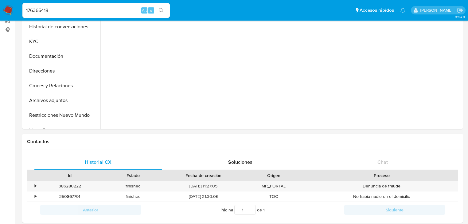
scroll to position [172, 0]
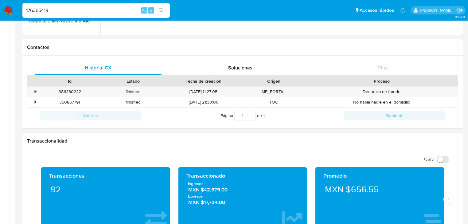
drag, startPoint x: 209, startPoint y: 190, endPoint x: 249, endPoint y: 190, distance: 39.3
click at [249, 190] on span "MXN $42,679.00" at bounding box center [242, 189] width 109 height 7
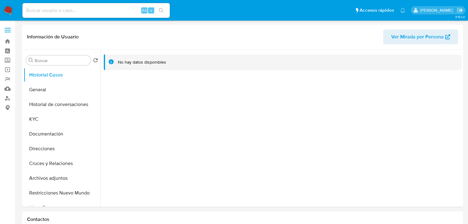
select select "10"
click at [44, 96] on button "General" at bounding box center [60, 89] width 72 height 15
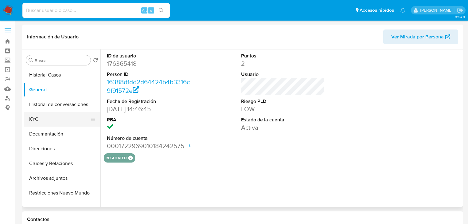
click at [44, 124] on button "KYC" at bounding box center [60, 119] width 72 height 15
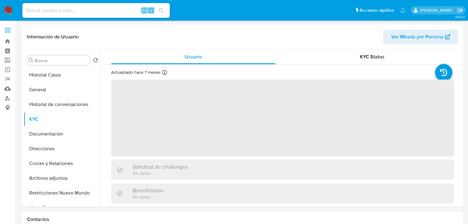
click at [9, 7] on img at bounding box center [8, 10] width 10 height 10
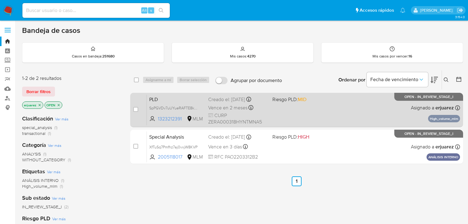
click at [303, 106] on div "PLD SpPGVDv7uUYueRAFTE8kk0Ju 1323212391 MLM Riesgo PLD: MID Creado el: [DATE] C…" at bounding box center [303, 109] width 313 height 31
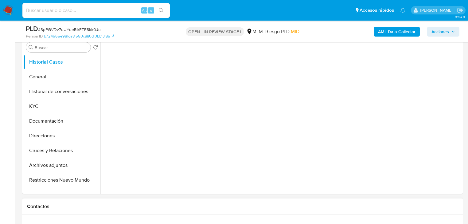
scroll to position [246, 0]
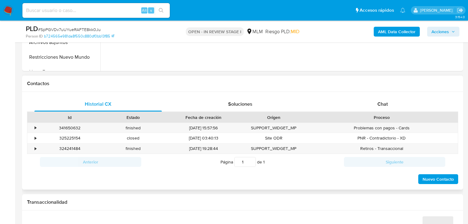
select select "10"
click at [380, 106] on span "Chat" at bounding box center [382, 103] width 10 height 7
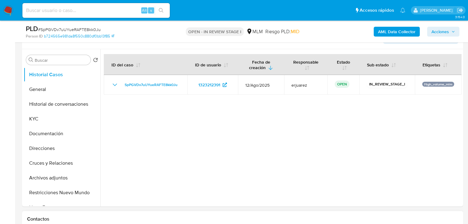
scroll to position [98, 0]
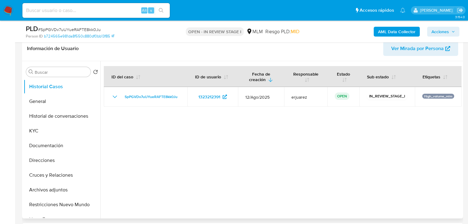
drag, startPoint x: 32, startPoint y: 149, endPoint x: 101, endPoint y: 136, distance: 70.0
click at [32, 149] on button "Documentación" at bounding box center [62, 145] width 77 height 15
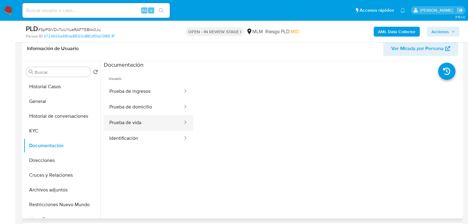
drag, startPoint x: 123, startPoint y: 122, endPoint x: 139, endPoint y: 129, distance: 18.1
click at [123, 122] on button "Prueba de vida" at bounding box center [144, 123] width 80 height 16
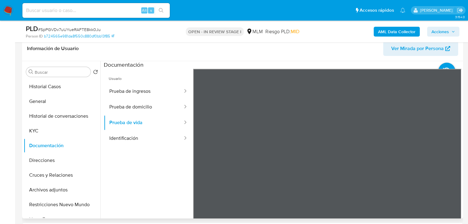
scroll to position [49, 0]
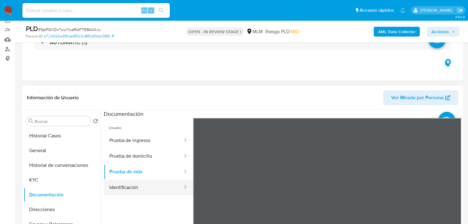
click at [126, 186] on button "Identificación" at bounding box center [144, 188] width 80 height 16
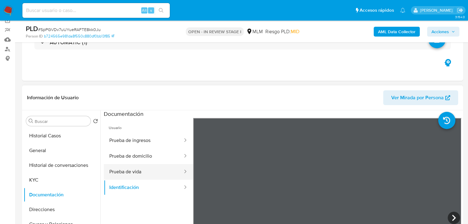
click at [149, 166] on button "Prueba de vida" at bounding box center [144, 172] width 80 height 16
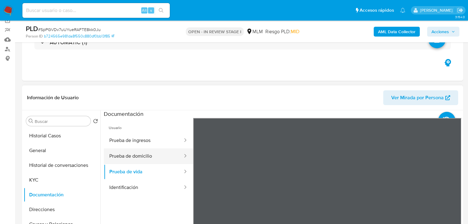
drag, startPoint x: 148, startPoint y: 157, endPoint x: 177, endPoint y: 152, distance: 29.0
click at [149, 157] on button "Prueba de domicilio" at bounding box center [144, 156] width 80 height 16
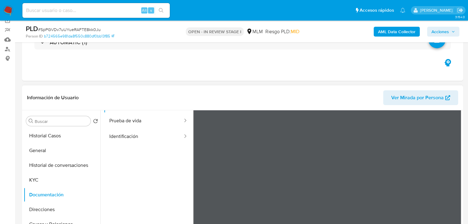
scroll to position [52, 0]
click at [192, 93] on div "Información de Usuario Ver Mirada por Persona Buscar Volver al orden por defect…" at bounding box center [242, 176] width 441 height 182
click at [288, 93] on div "Información de Usuario Ver Mirada por Persona Buscar Volver al orden por defect…" at bounding box center [242, 176] width 441 height 182
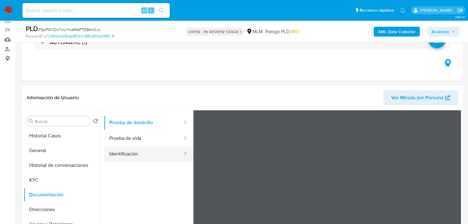
scroll to position [0, 0]
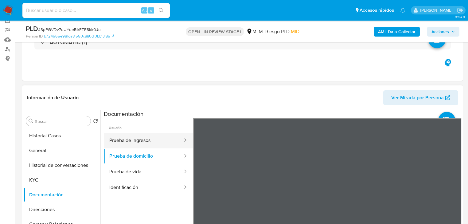
click at [138, 138] on button "Prueba de ingresos" at bounding box center [144, 141] width 80 height 16
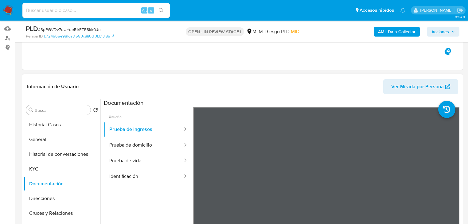
scroll to position [98, 0]
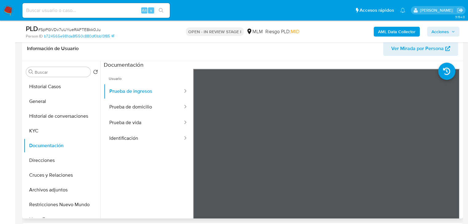
click at [157, 180] on ul "Usuario Prueba de ingresos Prueba de domicilio Prueba de vida Identificación" at bounding box center [148, 157] width 89 height 177
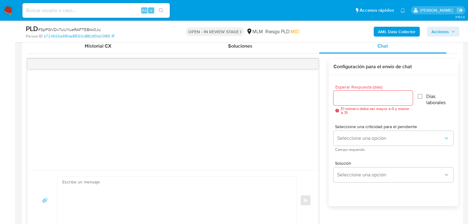
scroll to position [295, 0]
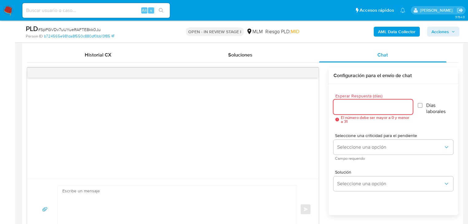
click at [348, 107] on input "Esperar Respuesta (días)" at bounding box center [373, 107] width 79 height 8
type input "5"
click at [361, 136] on span "Seleccione una criticidad para el pendiente" at bounding box center [395, 135] width 120 height 4
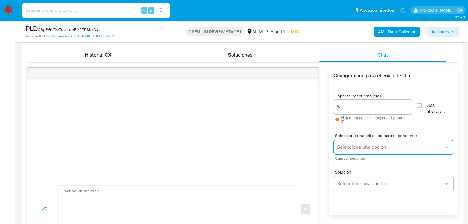
click at [359, 144] on span "Seleccione una opción" at bounding box center [390, 147] width 106 height 6
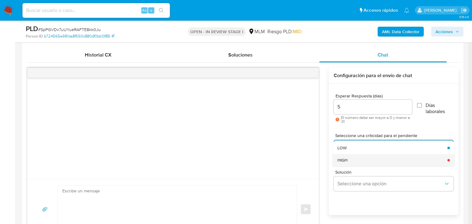
click at [356, 162] on div "HIGH" at bounding box center [390, 160] width 106 height 12
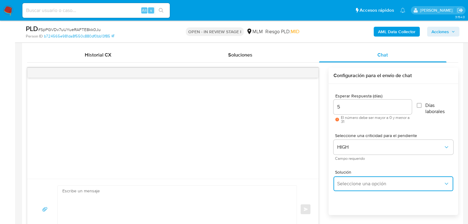
drag, startPoint x: 360, startPoint y: 182, endPoint x: 370, endPoint y: 178, distance: 10.8
click at [365, 181] on span "Seleccione una opción" at bounding box center [390, 184] width 106 height 6
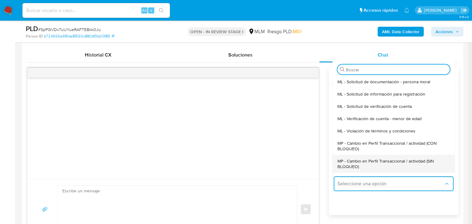
click at [405, 159] on span "MP - Cambio en Perfil Transaccional / actividad (SIN BLOQUEO)" at bounding box center [391, 163] width 109 height 11
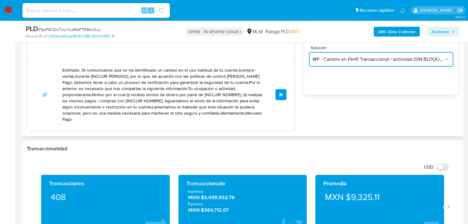
scroll to position [418, 0]
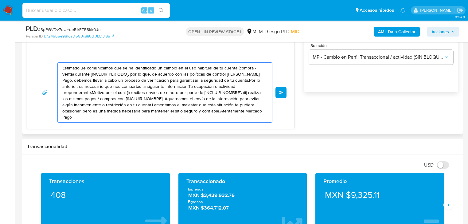
drag, startPoint x: 236, startPoint y: 113, endPoint x: 55, endPoint y: 60, distance: 188.8
click at [55, 60] on div "Estimado ,Te comunicamos que se ha identificado un cambio en el uso habitual de…" at bounding box center [160, 92] width 267 height 73
paste textarea "Ángel se ha identificado un cambio en el uso habitual de tu cuenta para garanti…"
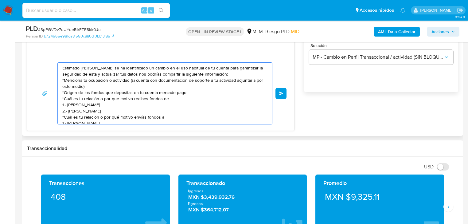
scroll to position [39, 0]
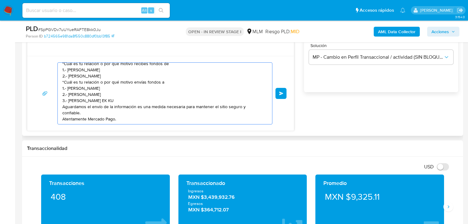
click at [61, 114] on div "Estimado Ángel se ha identificado un cambio en el uso habitual de tu cuenta par…" at bounding box center [163, 93] width 211 height 61
click at [63, 115] on textarea "Estimado Ángel se ha identificado un cambio en el uso habitual de tu cuenta par…" at bounding box center [163, 93] width 202 height 61
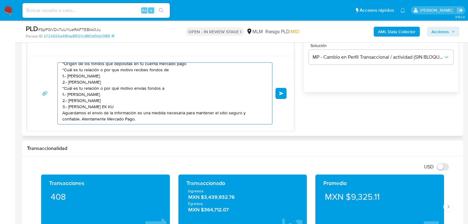
scroll to position [35, 0]
type textarea "Estimado Ángel se ha identificado un cambio en el uso habitual de tu cuenta par…"
click at [281, 92] on span "Enviar" at bounding box center [281, 94] width 4 height 4
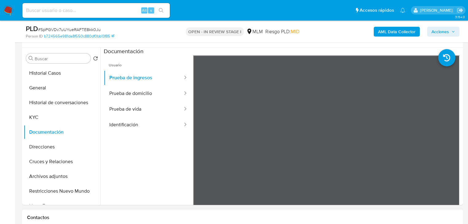
scroll to position [98, 0]
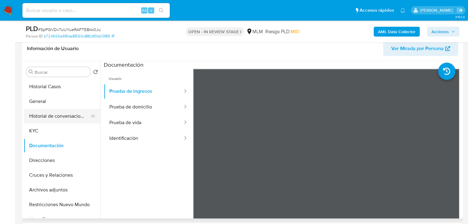
click at [51, 121] on button "Historial de conversaciones" at bounding box center [60, 116] width 72 height 15
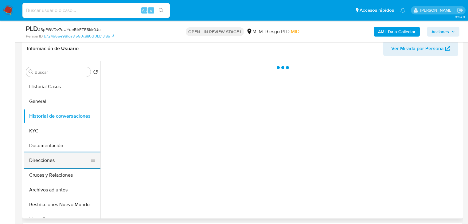
drag, startPoint x: 52, startPoint y: 153, endPoint x: 54, endPoint y: 163, distance: 10.4
click at [52, 154] on button "Direcciones" at bounding box center [60, 160] width 72 height 15
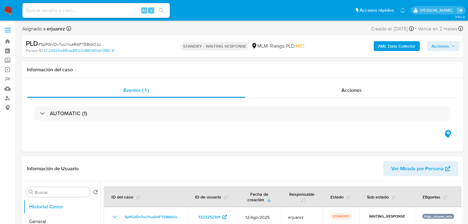
select select "10"
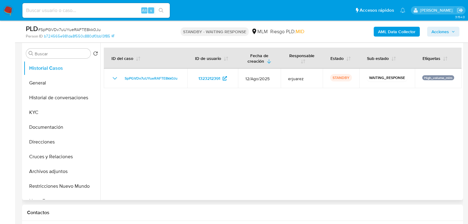
scroll to position [123, 0]
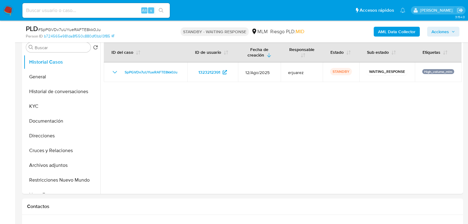
click at [12, 13] on img at bounding box center [8, 10] width 10 height 10
